Goal: Task Accomplishment & Management: Complete application form

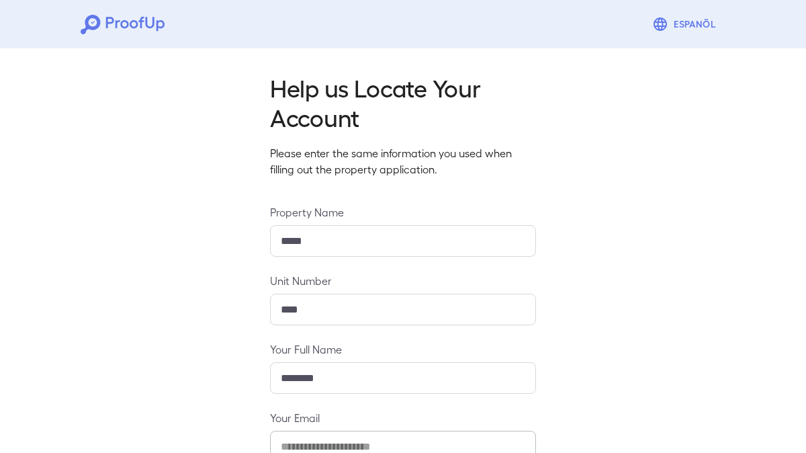
scroll to position [156, 0]
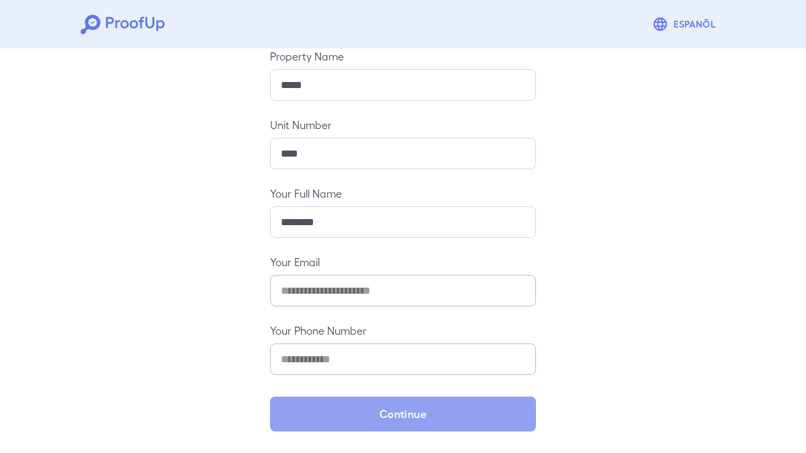
click at [439, 415] on button "Continue" at bounding box center [403, 413] width 266 height 35
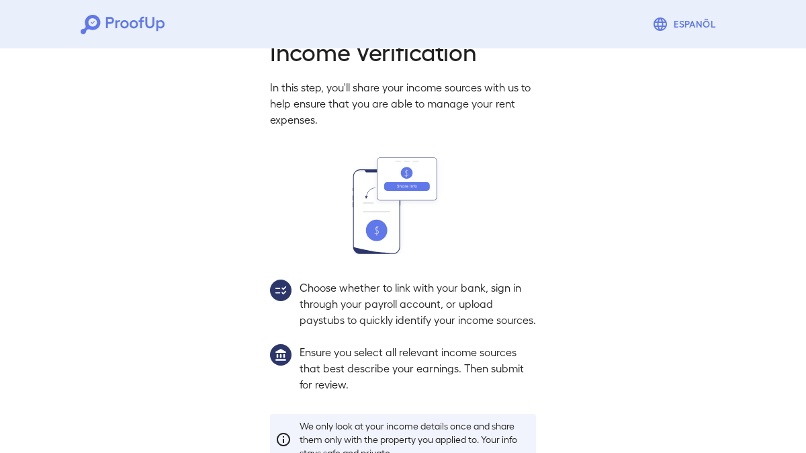
scroll to position [136, 0]
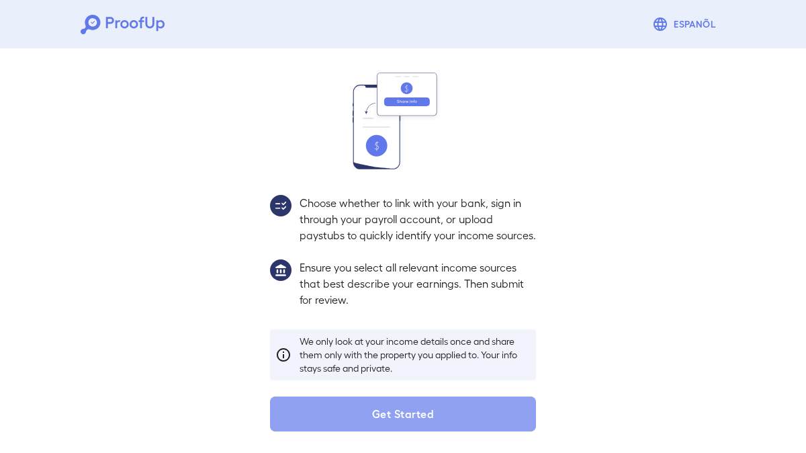
click at [443, 411] on button "Get Started" at bounding box center [403, 413] width 266 height 35
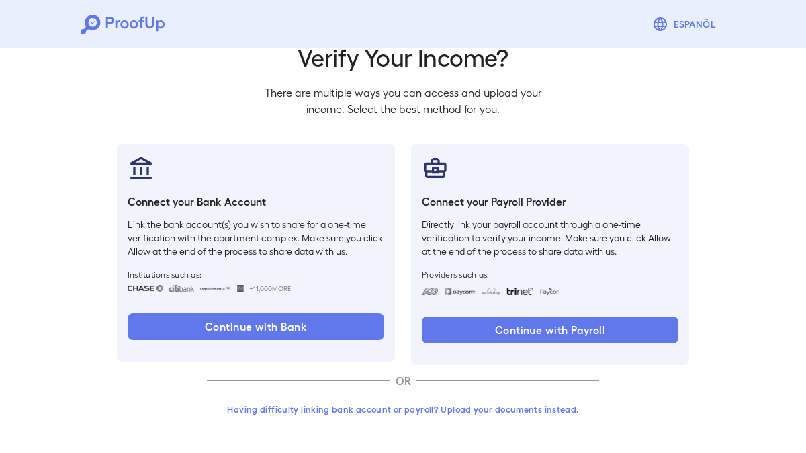
click at [529, 329] on button "Continue with Payroll" at bounding box center [550, 329] width 257 height 27
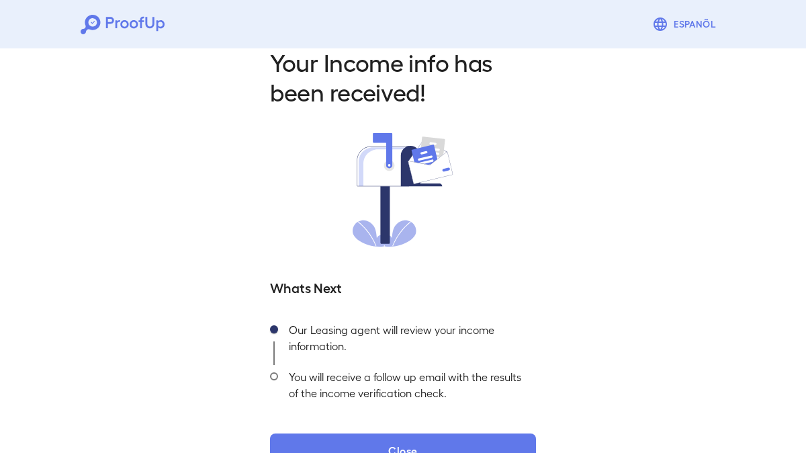
scroll to position [62, 0]
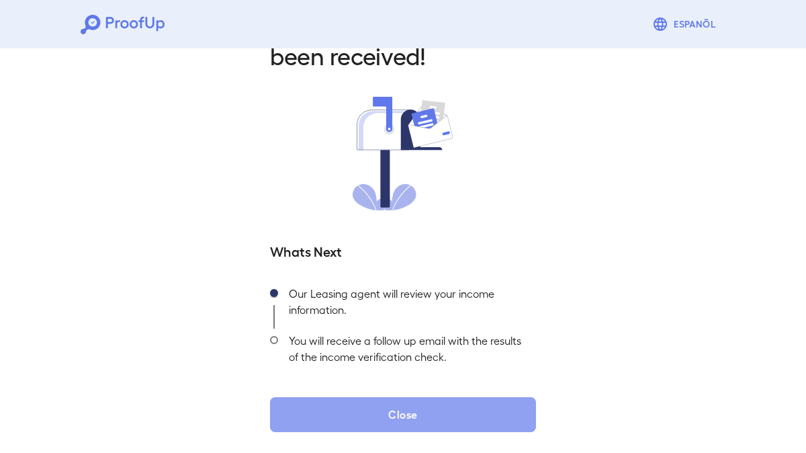
click at [432, 411] on button "Close" at bounding box center [403, 414] width 266 height 35
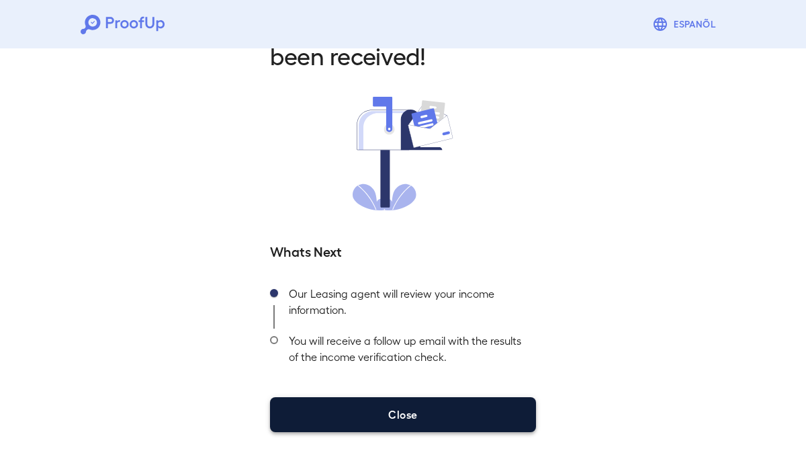
click at [383, 428] on button "Close" at bounding box center [403, 414] width 266 height 35
